Goal: Communication & Community: Answer question/provide support

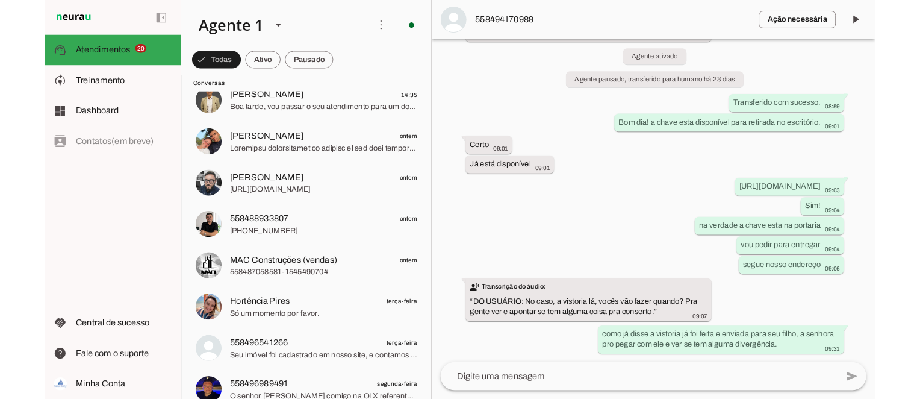
scroll to position [151, 0]
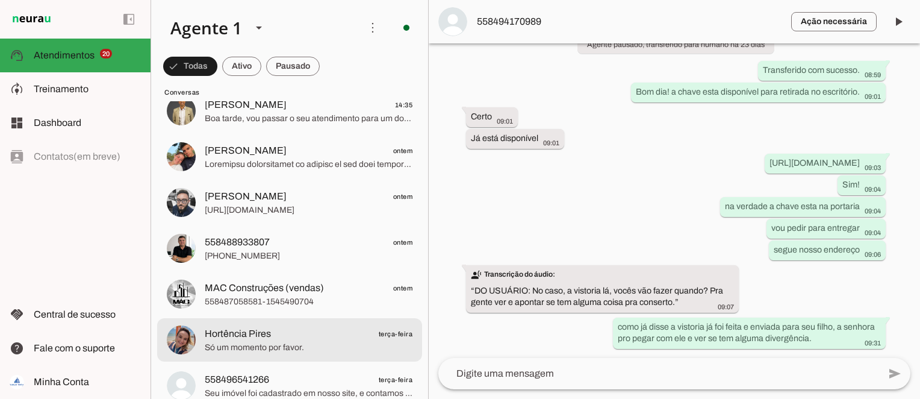
click at [357, 335] on span "Hortência Pires terça-feira" at bounding box center [309, 333] width 208 height 15
